Goal: Task Accomplishment & Management: Use online tool/utility

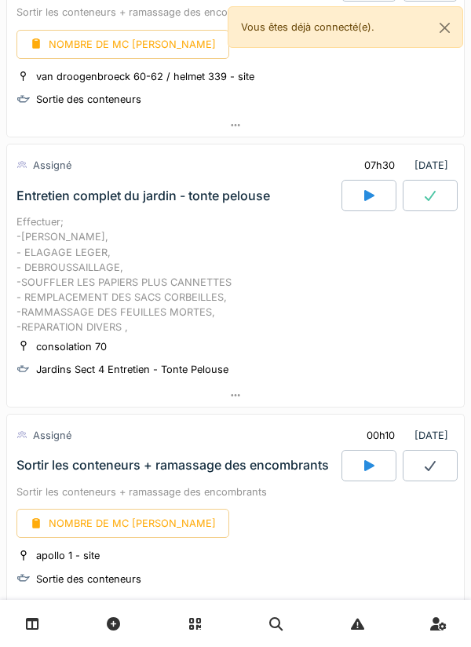
scroll to position [816, 0]
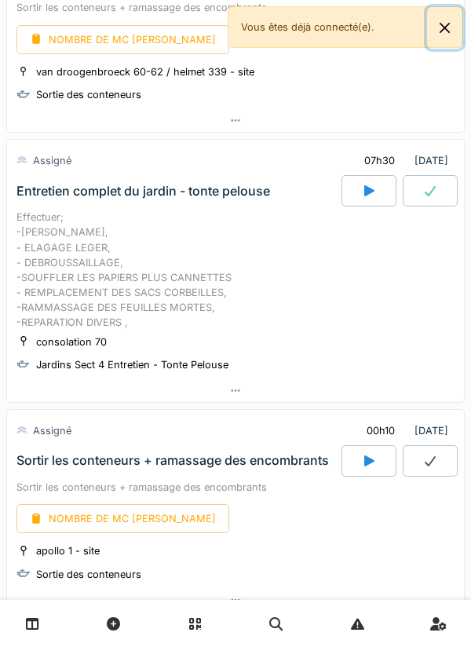
click at [435, 42] on button "Close" at bounding box center [444, 28] width 35 height 42
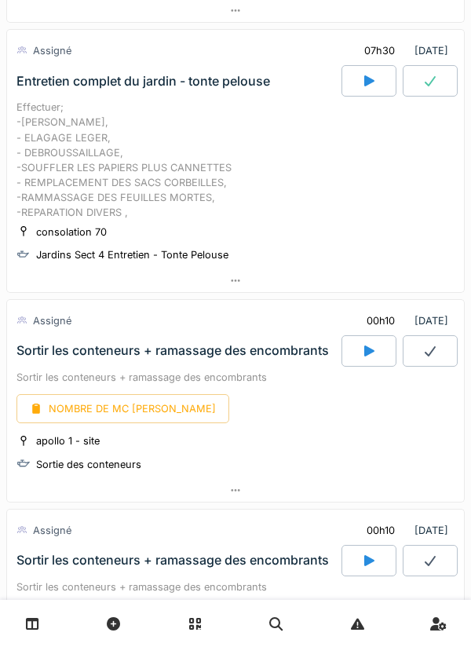
scroll to position [929, 0]
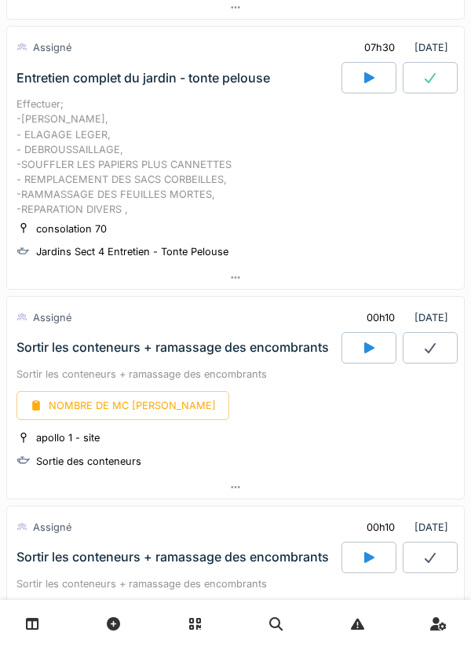
click at [372, 16] on div at bounding box center [235, 7] width 457 height 23
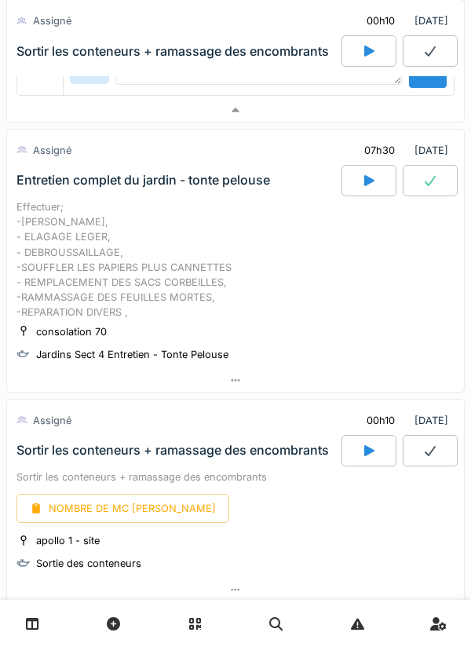
scroll to position [1211, 0]
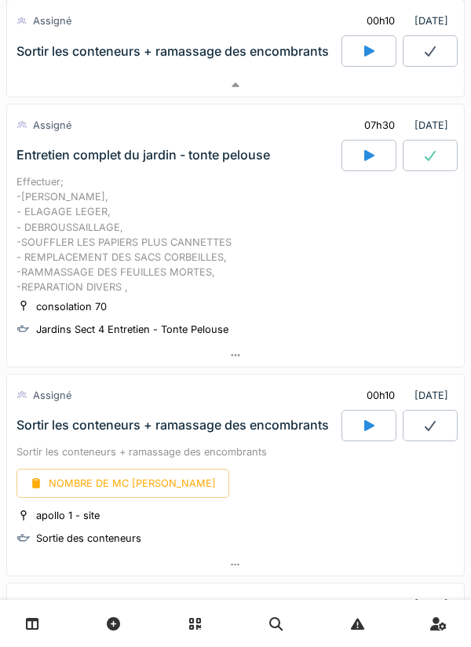
click at [358, 157] on div at bounding box center [368, 155] width 55 height 31
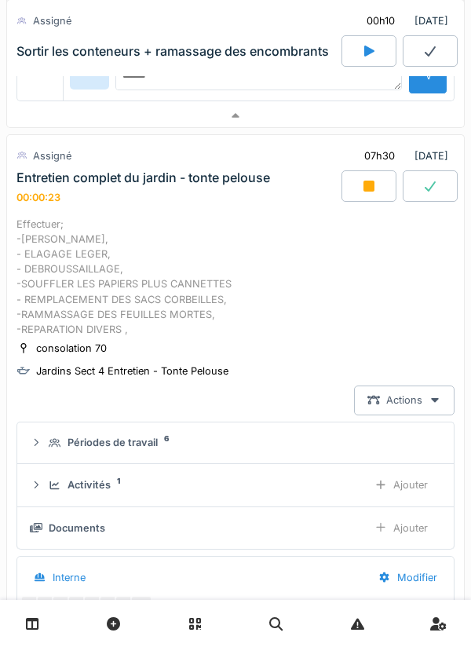
scroll to position [1182, 0]
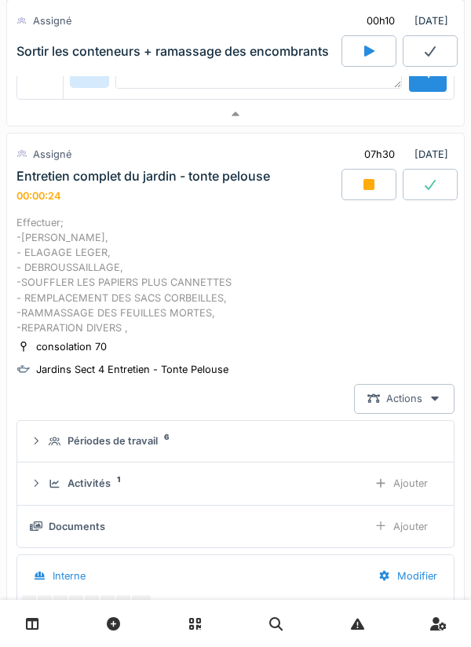
click at [363, 193] on div at bounding box center [368, 184] width 55 height 31
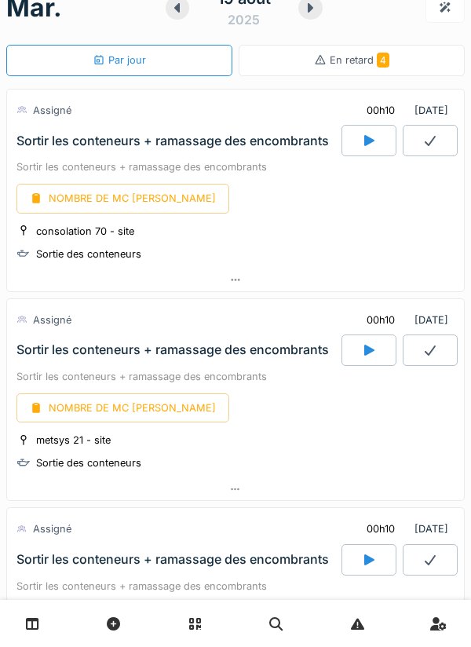
scroll to position [0, 0]
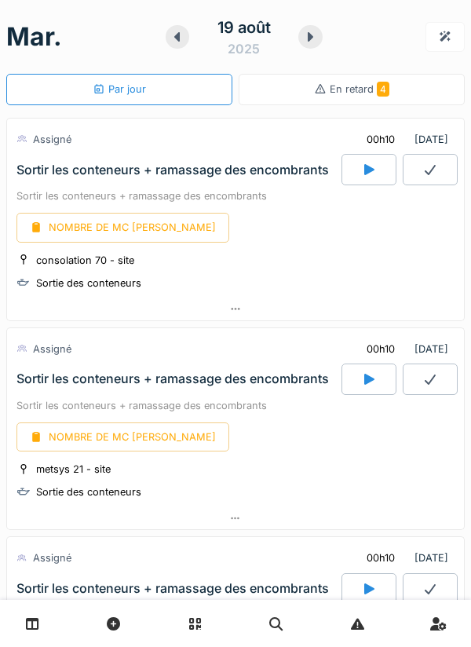
click at [364, 166] on icon at bounding box center [369, 169] width 10 height 11
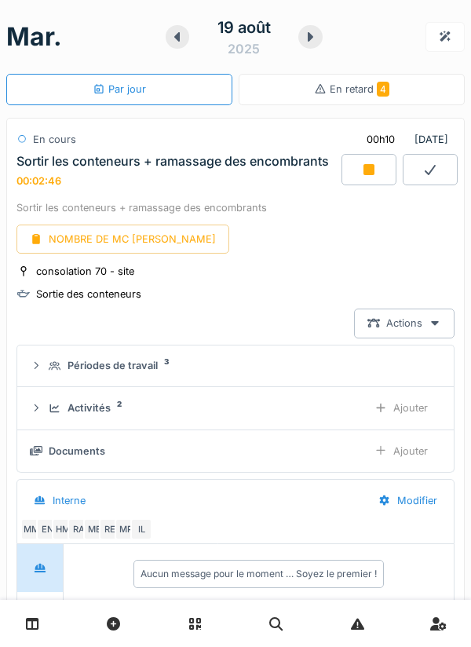
click at [356, 177] on div at bounding box center [368, 169] width 55 height 31
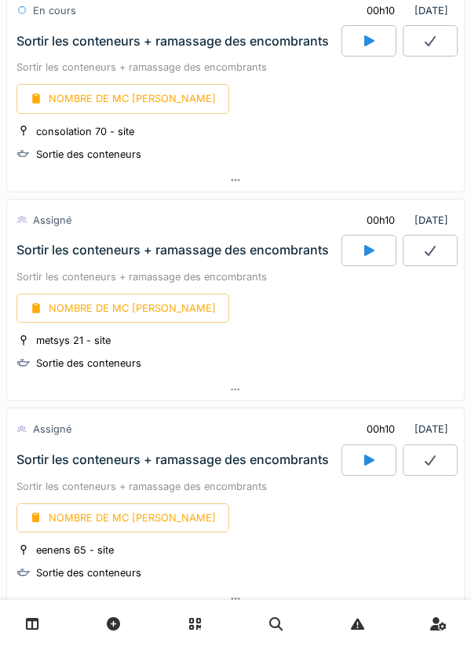
scroll to position [130, 0]
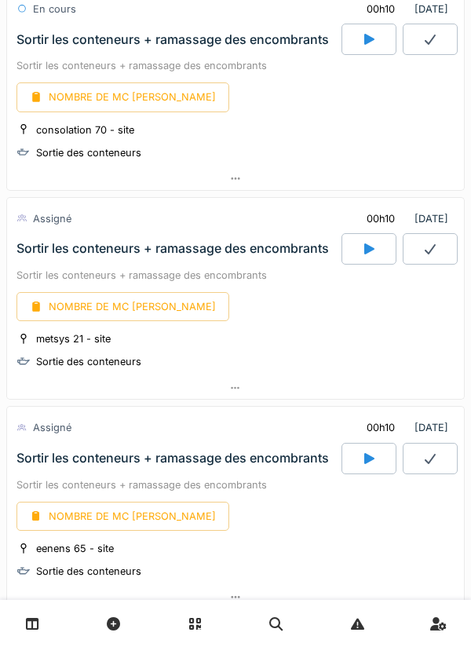
click at [232, 377] on div at bounding box center [235, 388] width 457 height 23
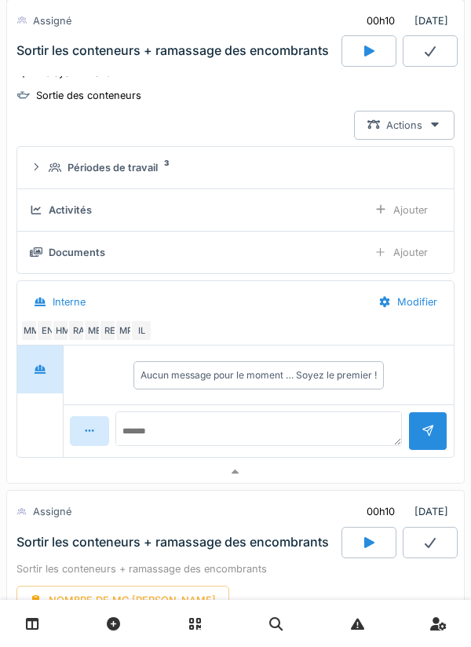
scroll to position [403, 0]
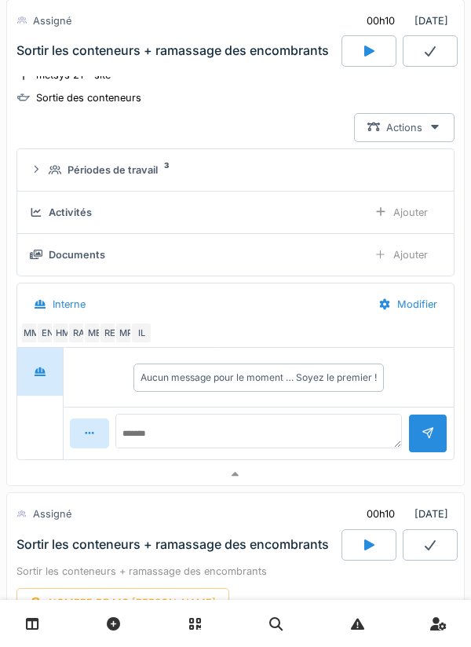
click at [379, 223] on div "Ajouter" at bounding box center [401, 212] width 80 height 29
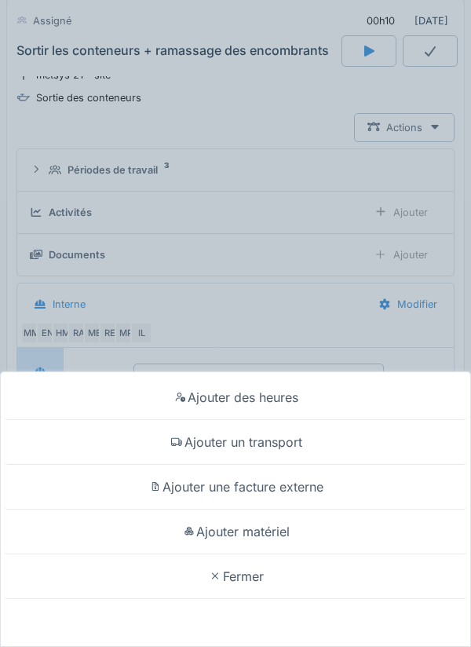
click at [247, 408] on div "Ajouter des heures" at bounding box center [235, 397] width 463 height 45
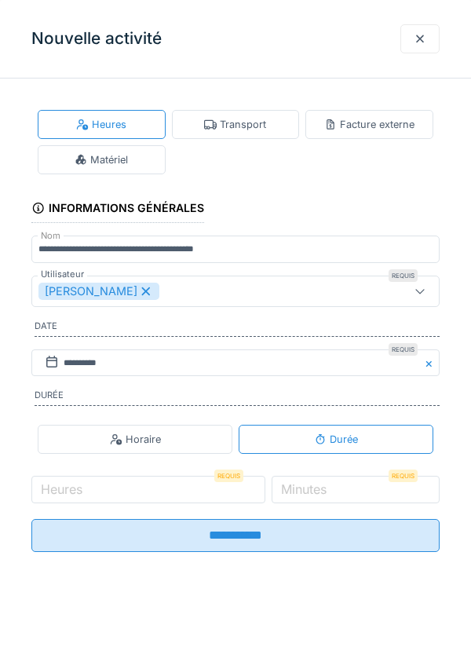
click at [329, 493] on label "Minutes" at bounding box center [304, 488] width 52 height 19
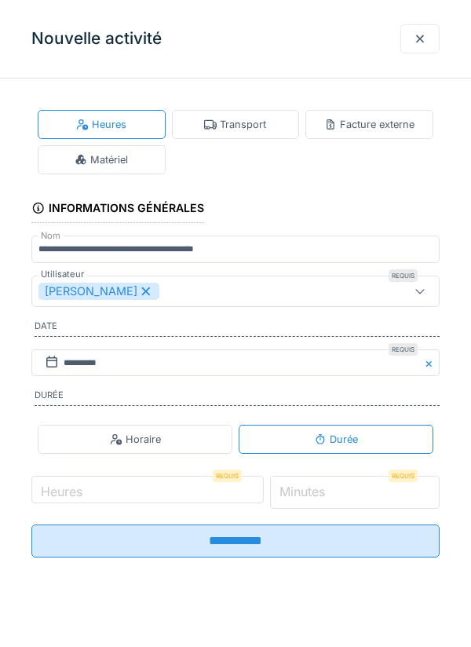
click at [329, 493] on input "*" at bounding box center [355, 491] width 170 height 33
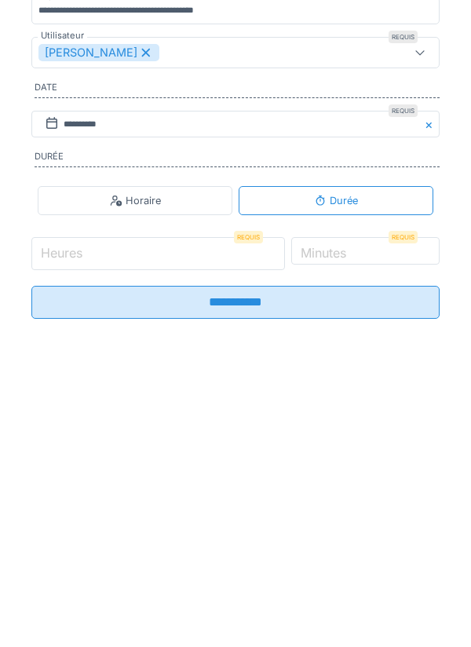
click at [186, 500] on input "Heures" at bounding box center [157, 491] width 253 height 33
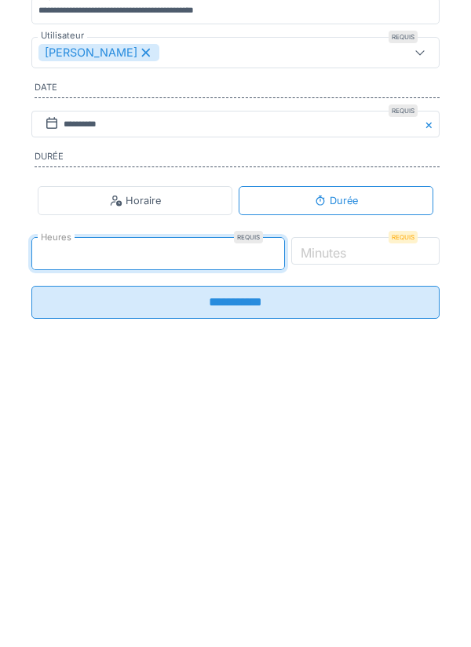
type input "*"
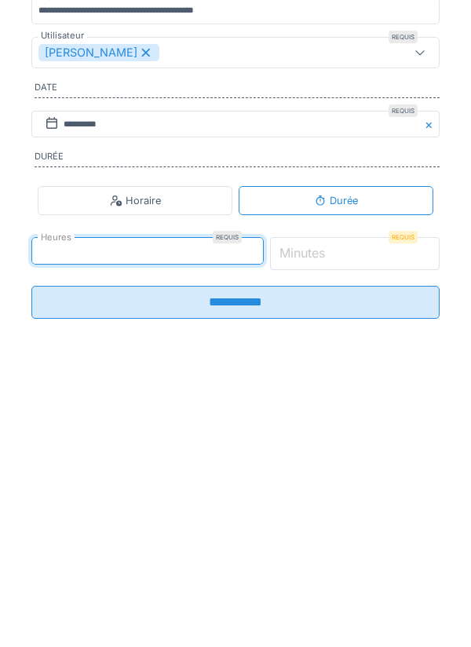
click at [387, 497] on input "*" at bounding box center [355, 491] width 170 height 33
type input "*"
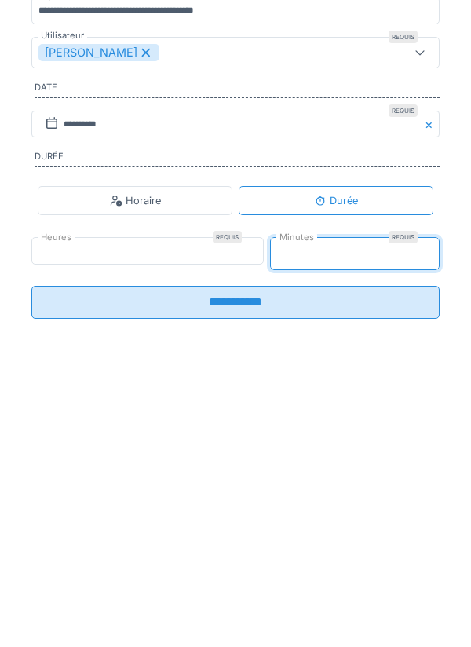
type input "**"
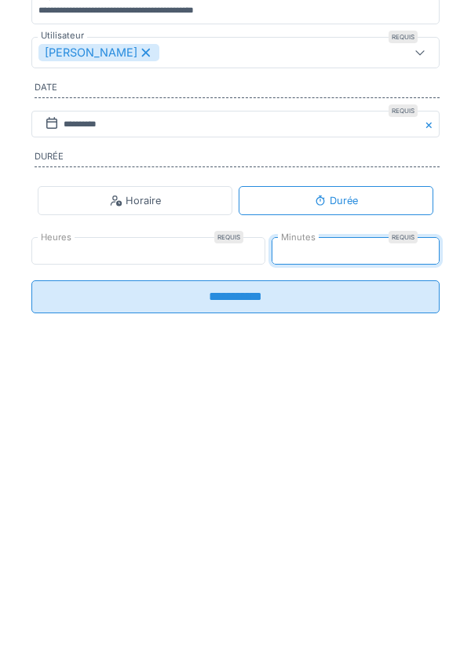
click at [317, 552] on input "**********" at bounding box center [235, 535] width 408 height 33
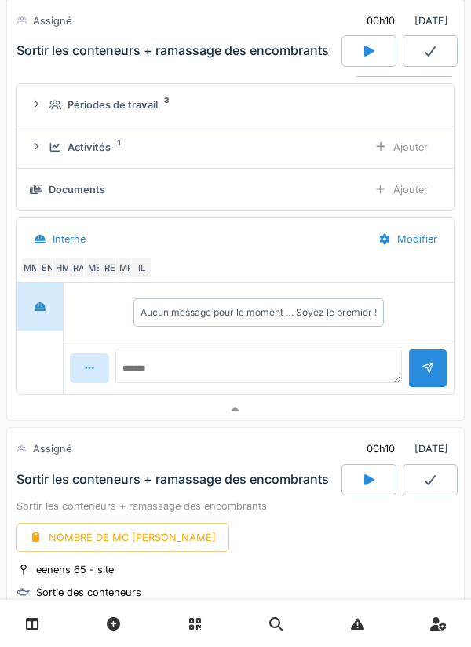
scroll to position [473, 0]
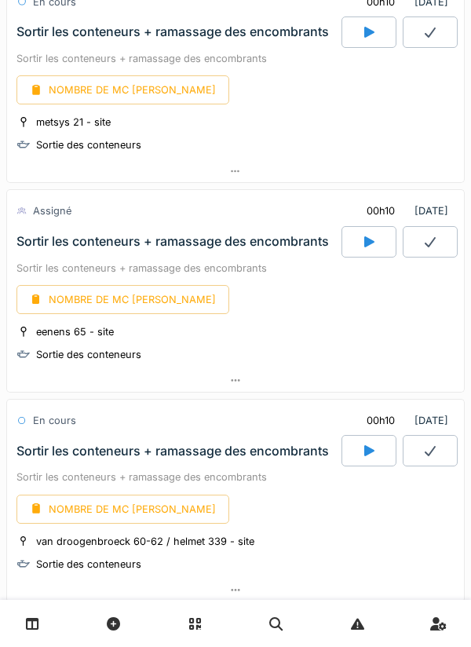
scroll to position [352, 0]
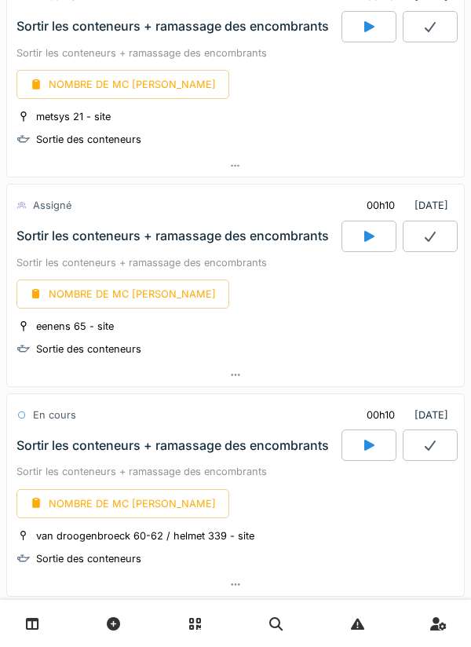
click at [240, 375] on icon at bounding box center [235, 375] width 13 height 10
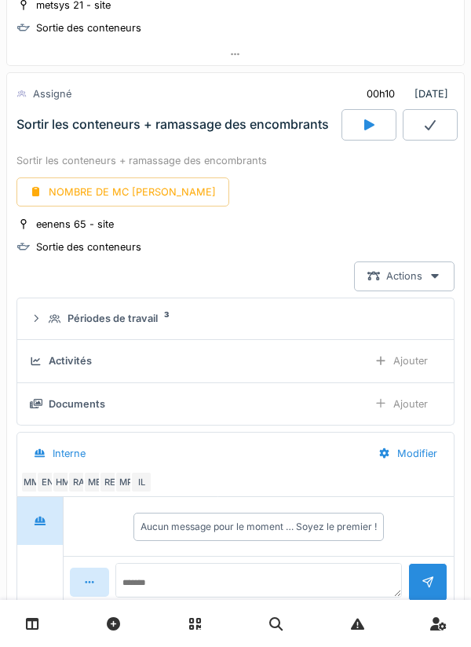
scroll to position [473, 0]
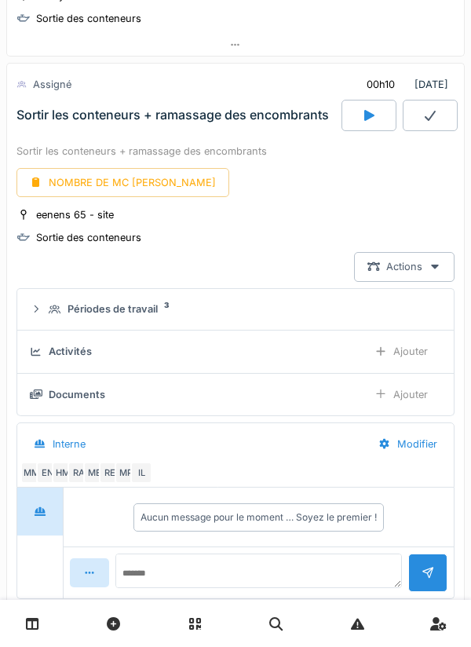
click at [383, 364] on div "Ajouter" at bounding box center [401, 351] width 80 height 29
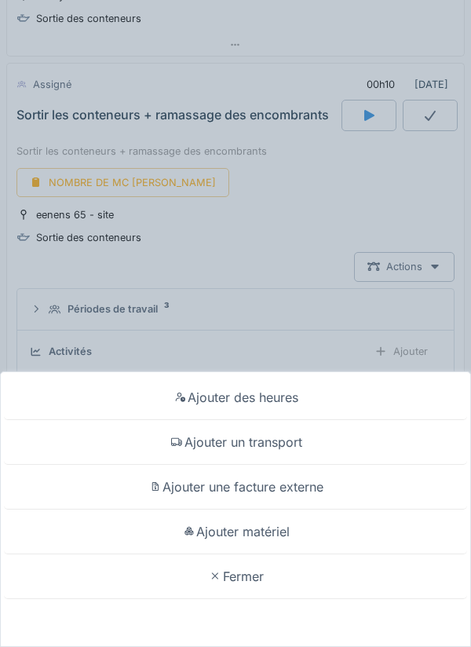
click at [286, 389] on div "Ajouter des heures" at bounding box center [235, 397] width 463 height 45
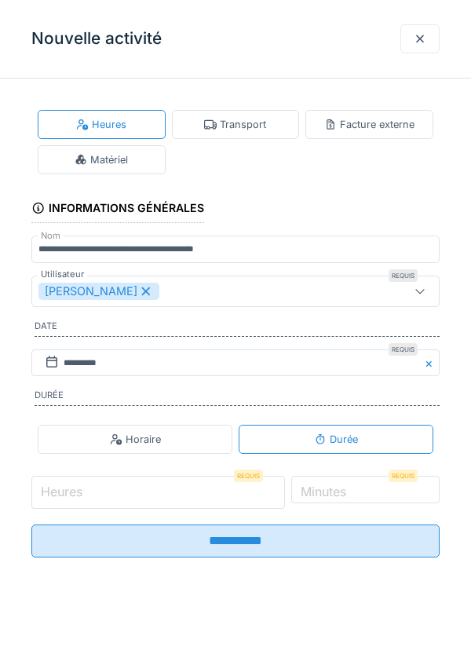
click at [207, 500] on input "Heures" at bounding box center [157, 491] width 253 height 33
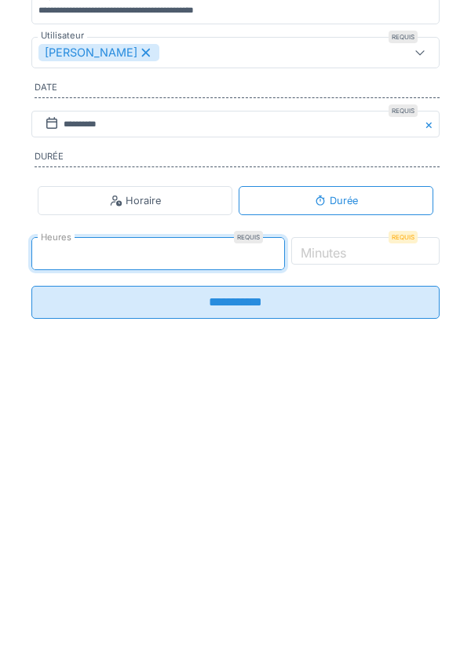
type input "*"
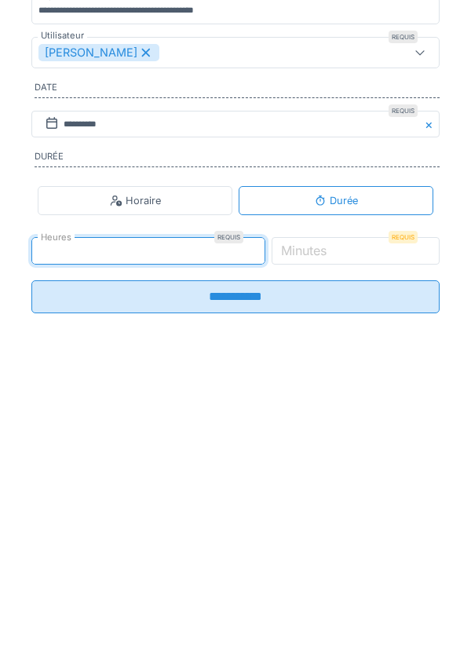
click at [364, 506] on div "Heures Requis * Minutes Requis *" at bounding box center [235, 489] width 408 height 34
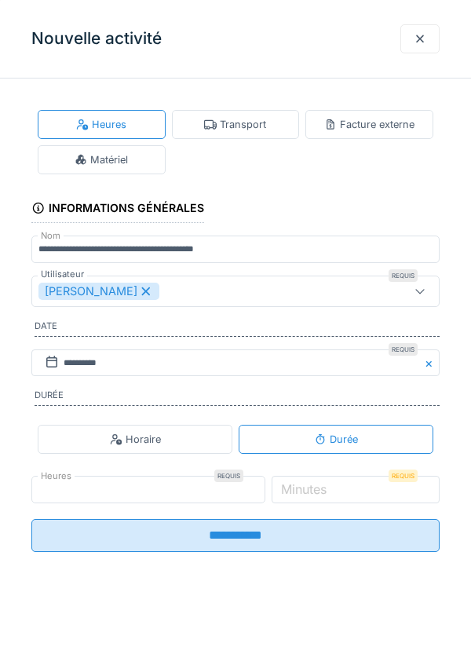
click at [326, 498] on label "Minutes" at bounding box center [304, 488] width 52 height 19
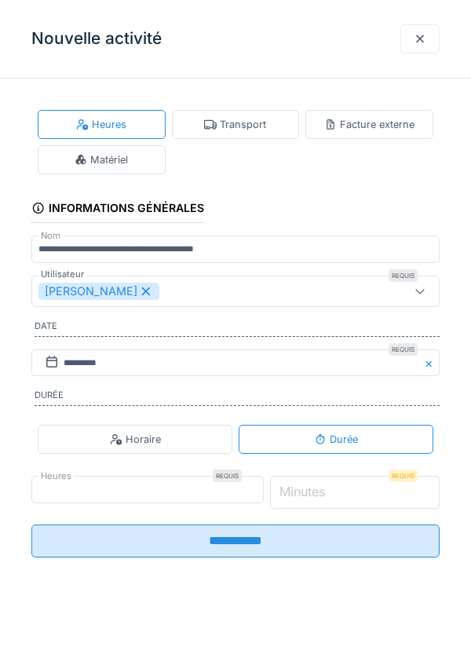
click at [326, 498] on input "*" at bounding box center [355, 491] width 170 height 33
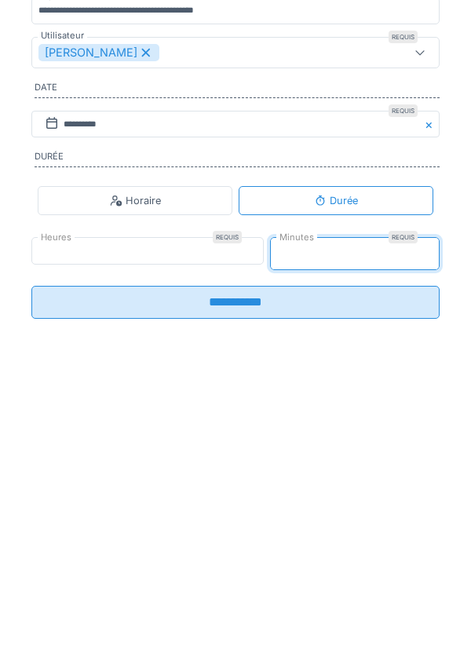
type input "**"
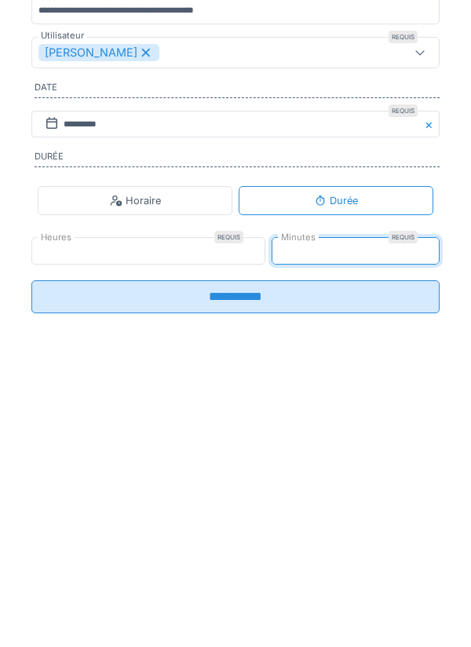
click at [326, 552] on input "**********" at bounding box center [235, 535] width 408 height 33
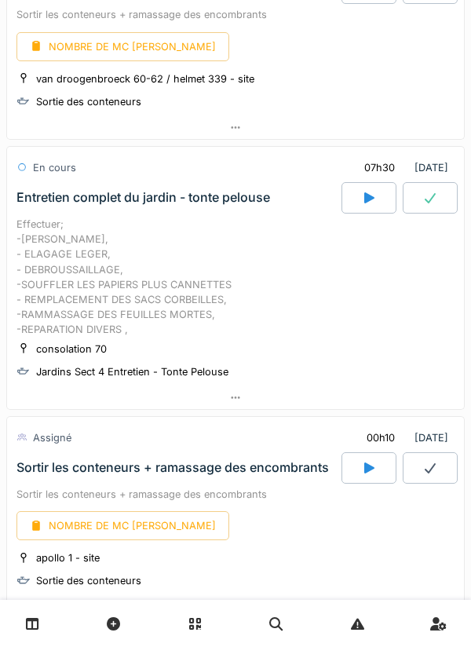
scroll to position [1153, 0]
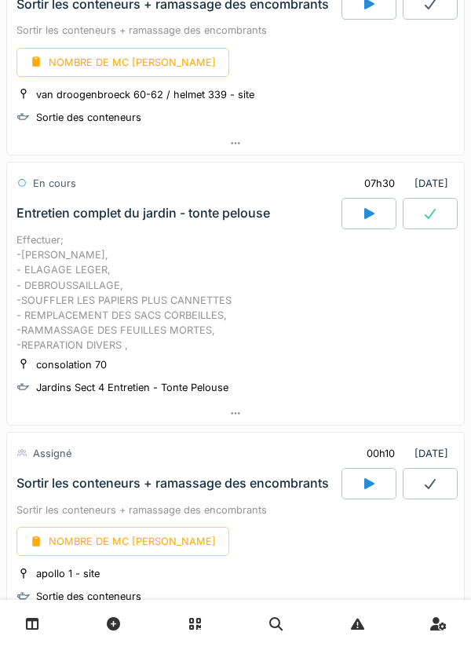
click at [242, 151] on div at bounding box center [235, 143] width 457 height 23
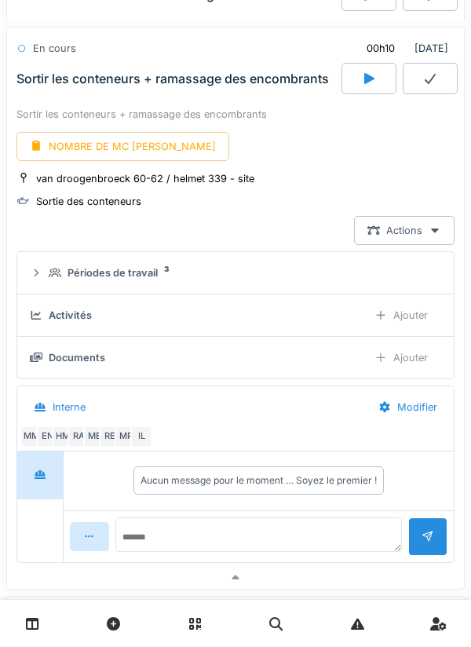
scroll to position [1043, 0]
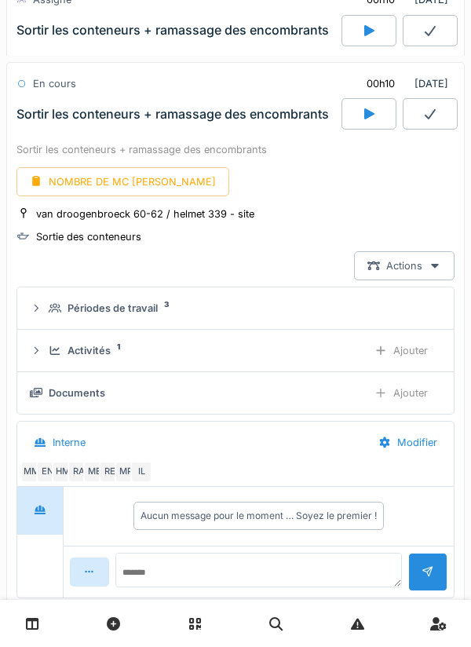
click at [388, 351] on div "Ajouter" at bounding box center [401, 350] width 80 height 29
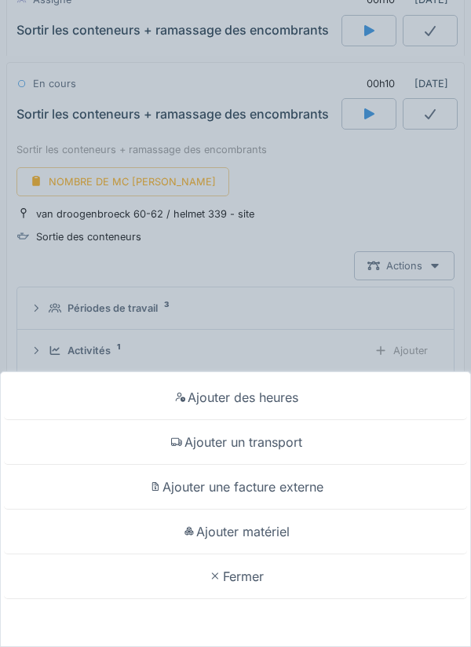
click at [266, 404] on div "Ajouter des heures" at bounding box center [235, 397] width 463 height 45
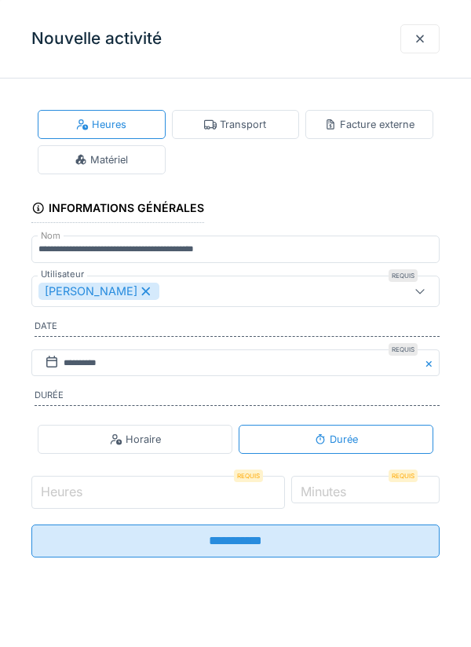
click at [141, 497] on input "Heures" at bounding box center [157, 491] width 253 height 33
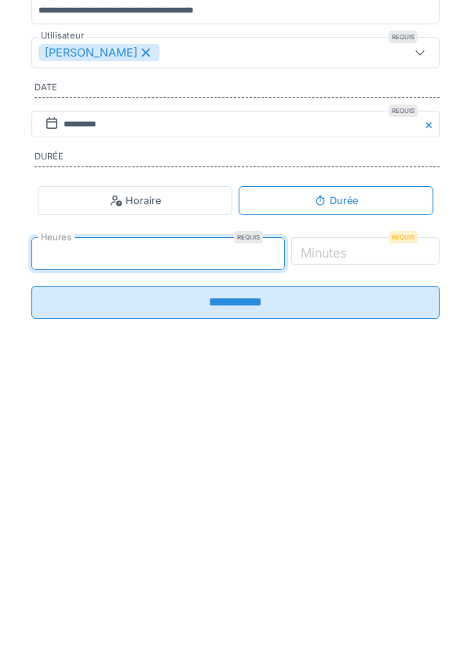
type input "*"
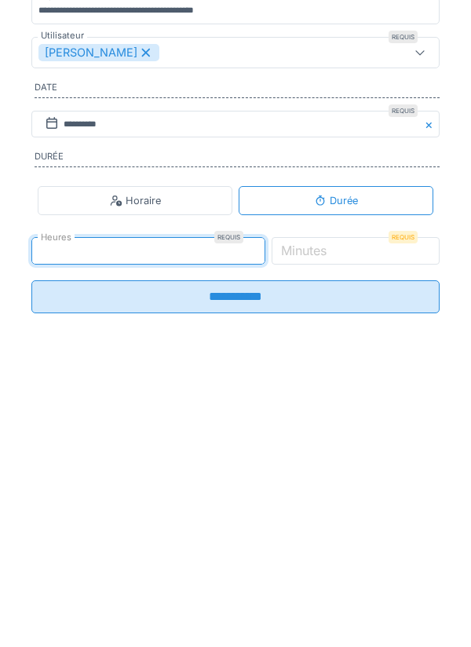
click at [330, 498] on label "Minutes" at bounding box center [304, 488] width 52 height 19
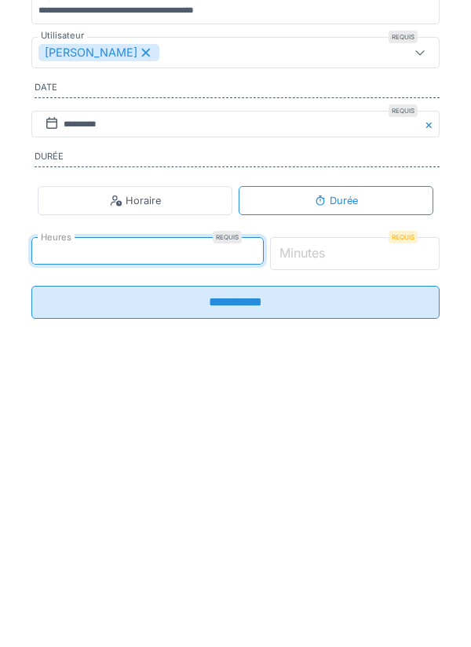
click at [346, 501] on input "*" at bounding box center [355, 491] width 170 height 33
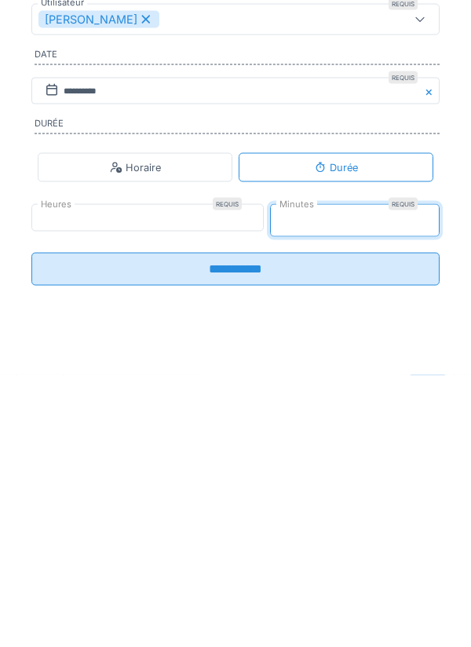
type input "**"
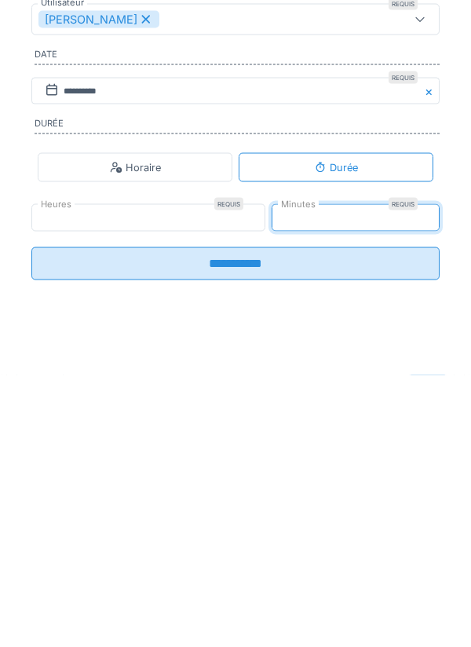
click at [296, 552] on input "**********" at bounding box center [235, 535] width 408 height 33
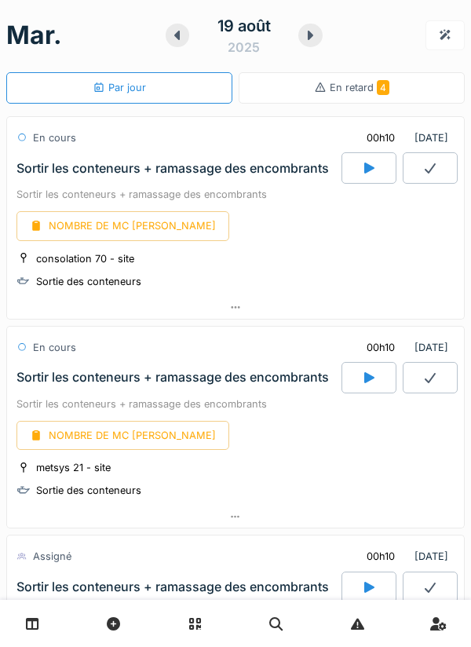
scroll to position [0, 0]
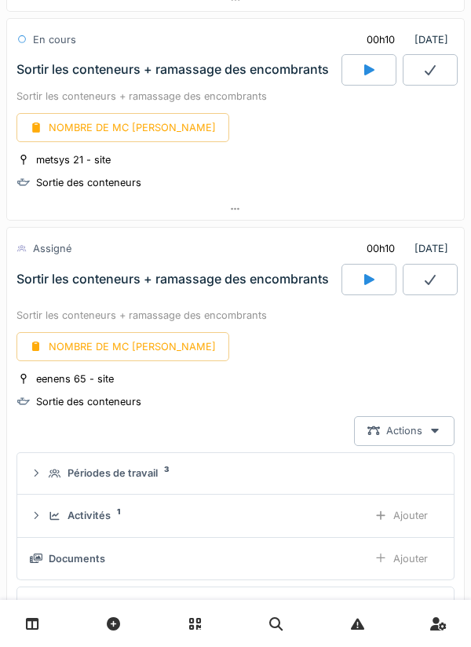
click at [242, 217] on div at bounding box center [235, 209] width 457 height 23
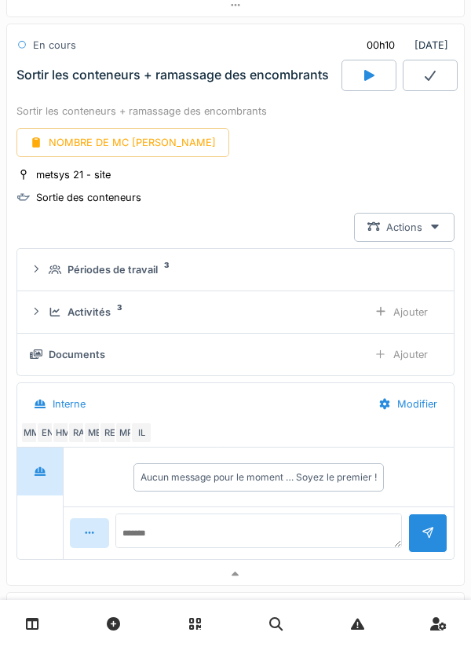
scroll to position [308, 0]
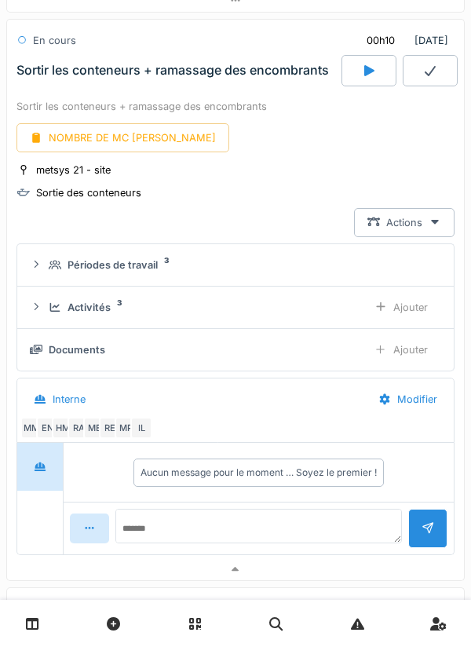
click at [46, 319] on div "Activités 3 Ajouter" at bounding box center [235, 307] width 411 height 29
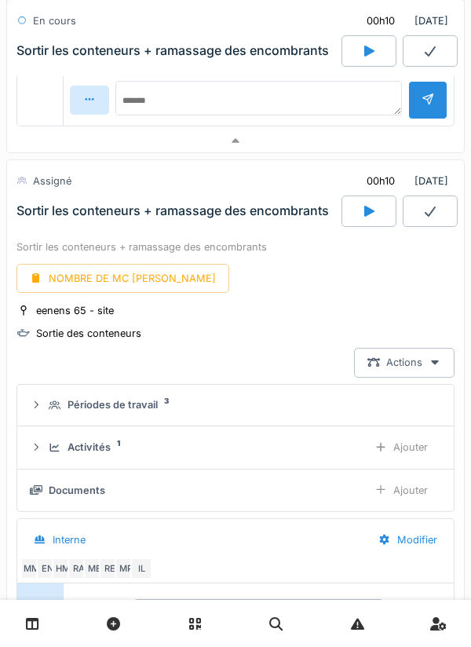
scroll to position [941, 0]
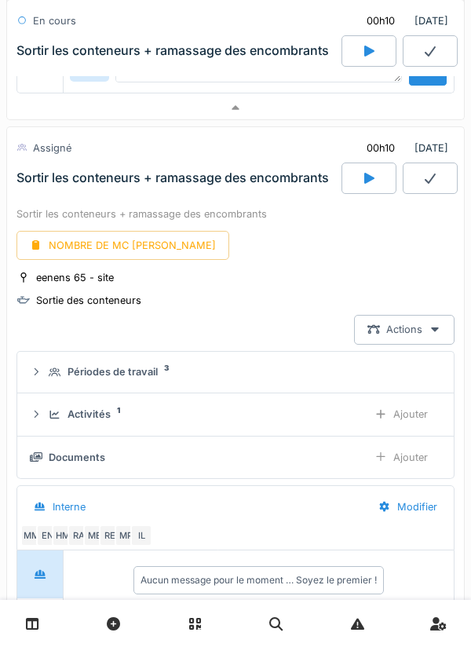
click at [53, 419] on icon at bounding box center [55, 415] width 13 height 10
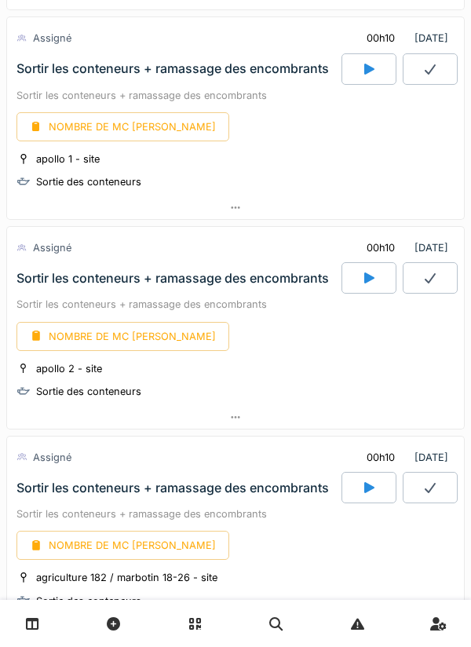
scroll to position [2629, 0]
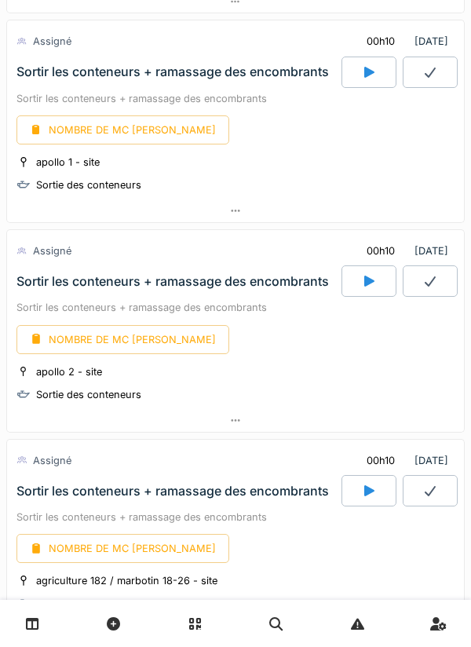
click at [355, 288] on div at bounding box center [368, 280] width 55 height 31
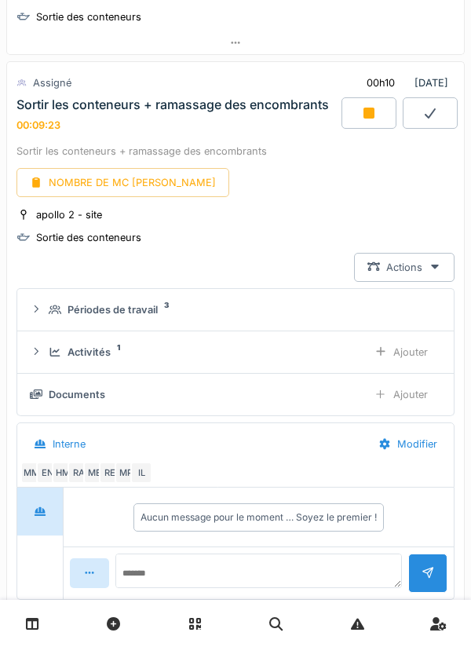
scroll to position [2797, 0]
click at [359, 121] on div at bounding box center [368, 112] width 55 height 31
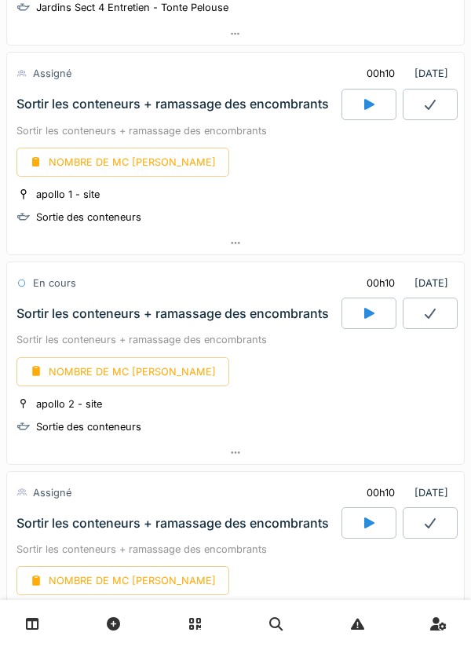
scroll to position [2578, 0]
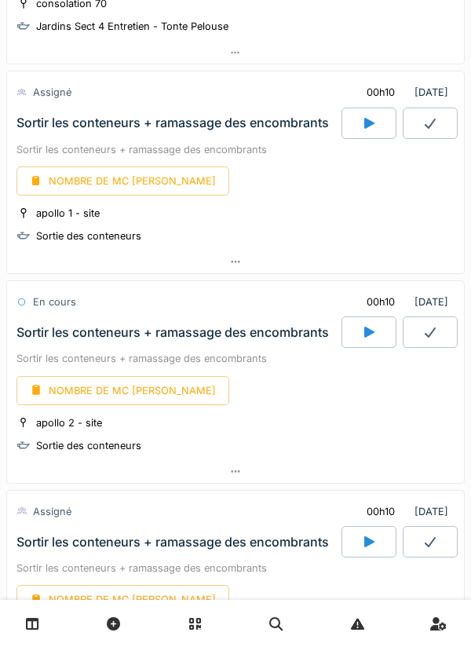
click at [360, 129] on div at bounding box center [368, 122] width 55 height 31
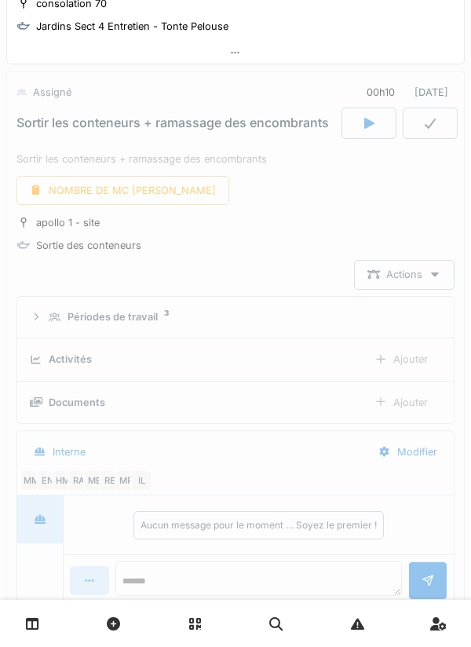
scroll to position [2588, 0]
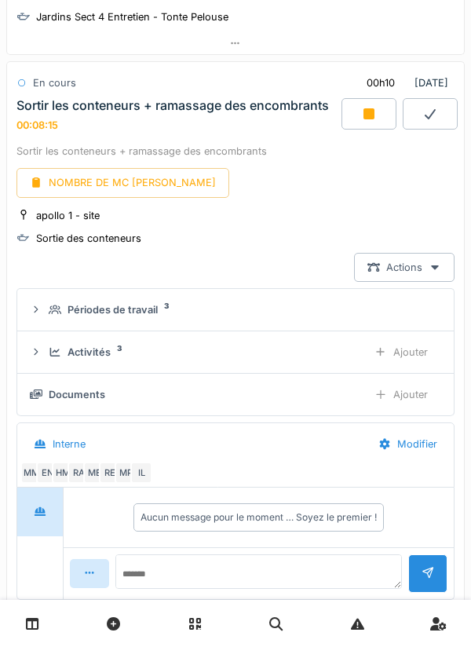
click at [362, 122] on div at bounding box center [368, 113] width 55 height 31
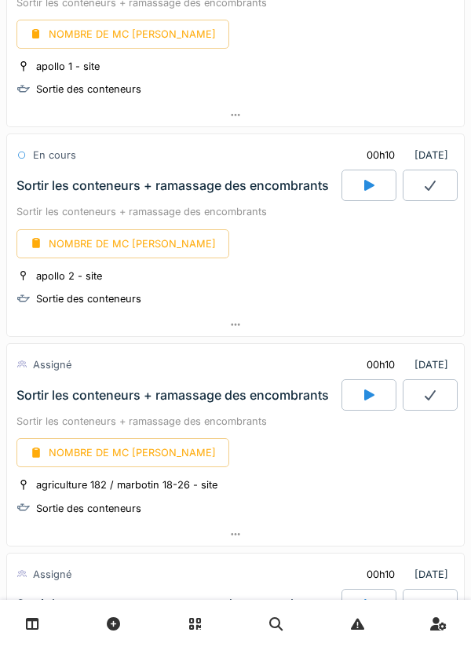
scroll to position [2768, 0]
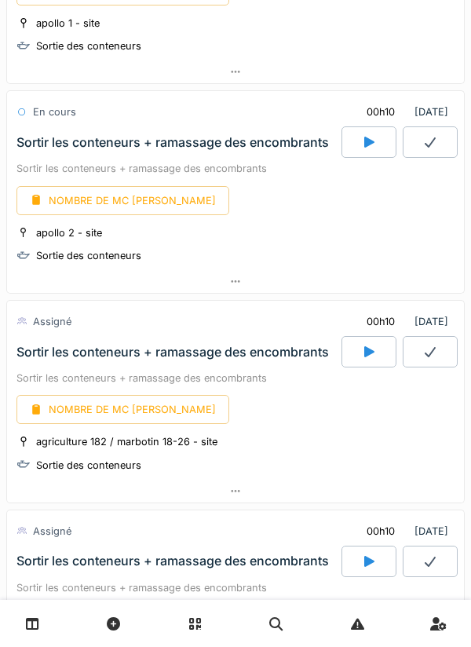
click at [364, 341] on div at bounding box center [368, 351] width 55 height 31
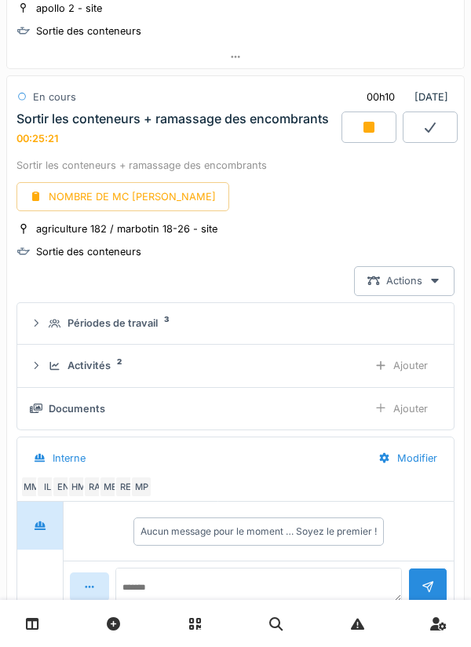
scroll to position [2976, 0]
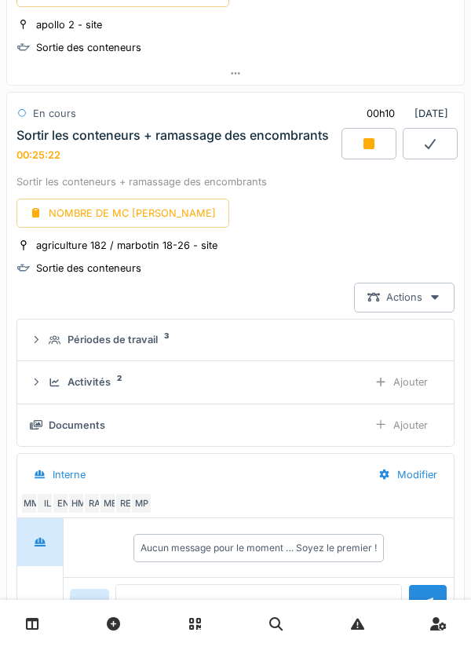
click at [358, 147] on div at bounding box center [368, 143] width 55 height 31
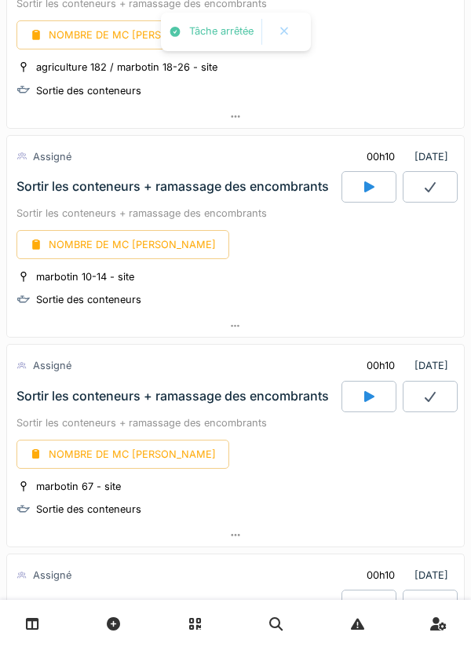
scroll to position [3196, 0]
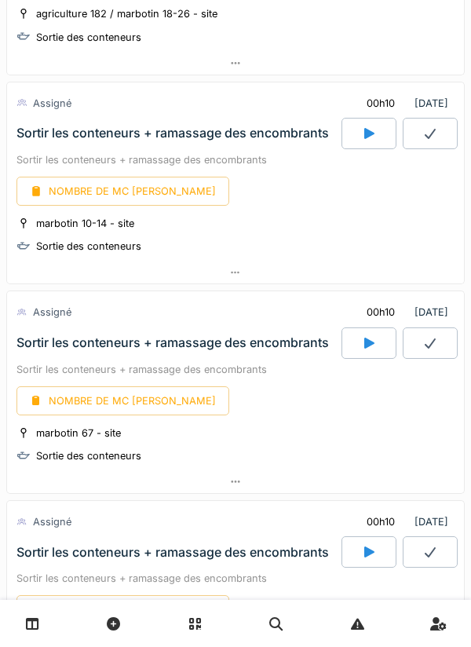
click at [355, 131] on div at bounding box center [368, 133] width 55 height 31
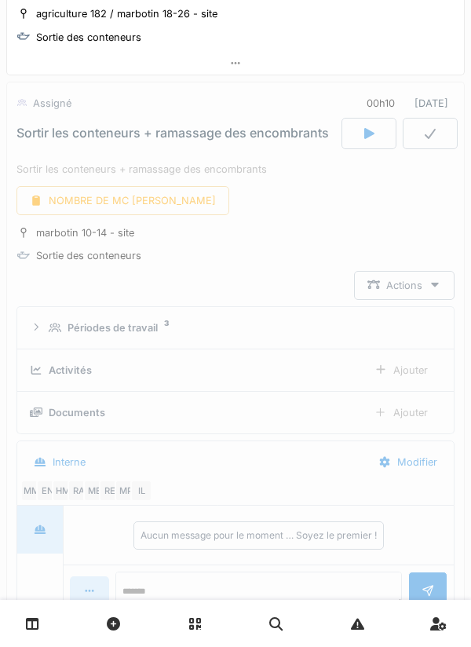
scroll to position [3215, 0]
